Goal: Information Seeking & Learning: Learn about a topic

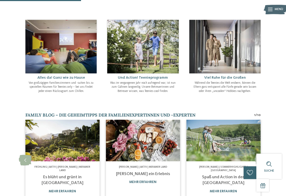
scroll to position [192, 0]
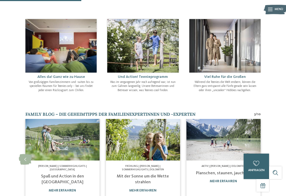
click at [223, 136] on img at bounding box center [224, 140] width 74 height 42
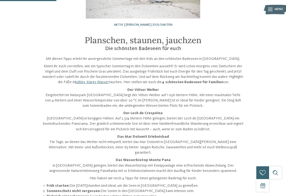
scroll to position [88, 0]
click at [145, 90] on strong "Der Völser Weiher" at bounding box center [144, 90] width 32 height 4
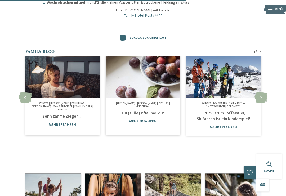
scroll to position [279, 0]
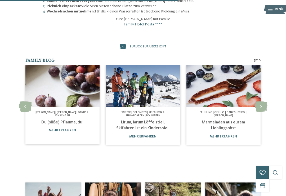
click at [25, 101] on div at bounding box center [25, 107] width 12 height 12
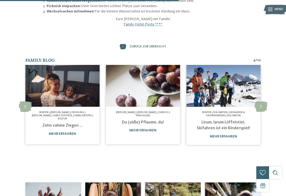
click at [26, 102] on icon at bounding box center [25, 107] width 13 height 11
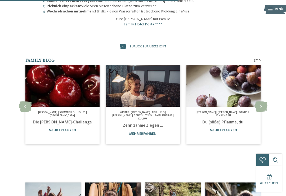
click at [29, 102] on icon at bounding box center [25, 107] width 13 height 11
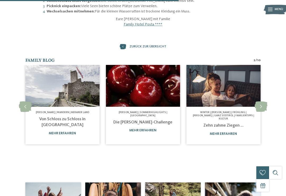
click at [27, 102] on icon at bounding box center [25, 107] width 13 height 11
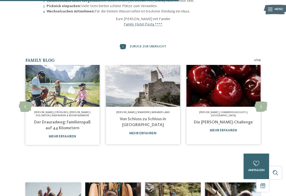
click at [59, 120] on link "Der Drauradweg: Familienspaß auf 44 Kilometern" at bounding box center [62, 125] width 56 height 10
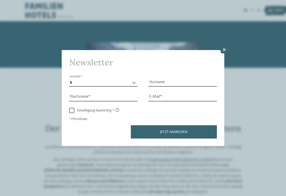
click at [228, 46] on icon at bounding box center [224, 49] width 9 height 7
